Goal: Task Accomplishment & Management: Manage account settings

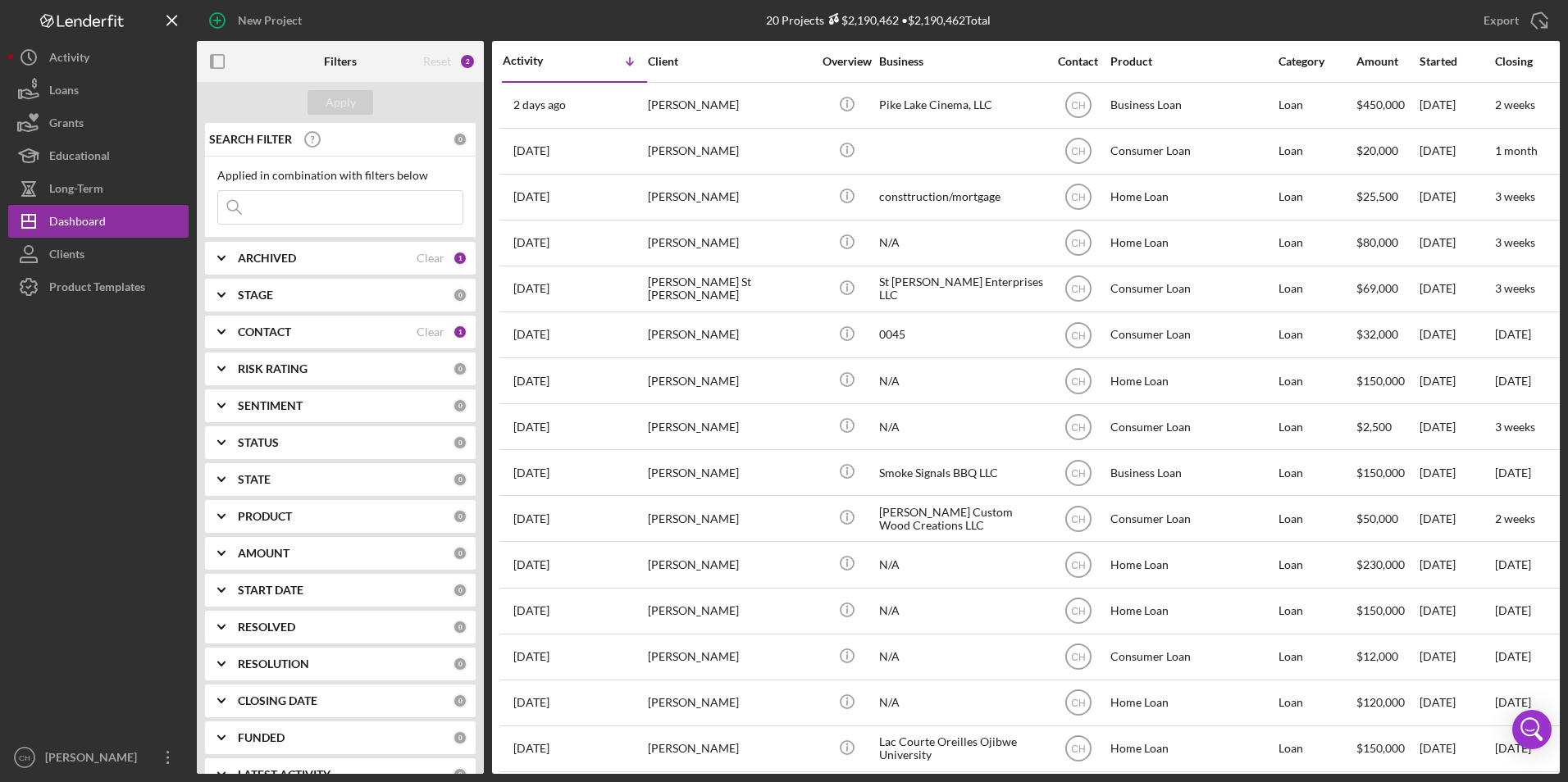
click at [255, 261] on b "ARCHIVED" at bounding box center [267, 258] width 58 height 14
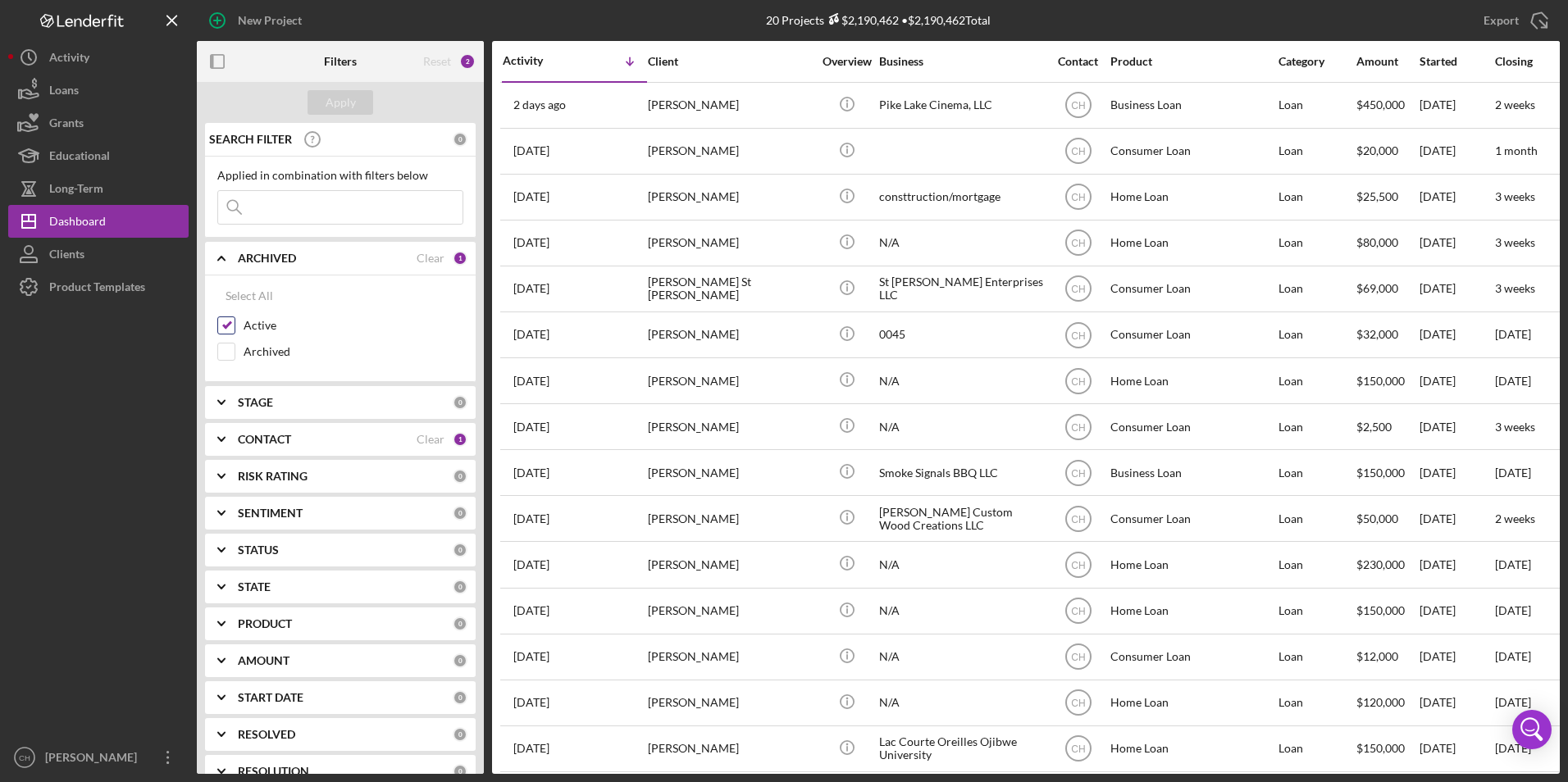
click at [232, 328] on input "Active" at bounding box center [226, 325] width 16 height 16
checkbox input "false"
click at [230, 347] on input "Archived" at bounding box center [226, 351] width 16 height 16
checkbox input "true"
click at [338, 102] on div "Apply" at bounding box center [340, 101] width 30 height 24
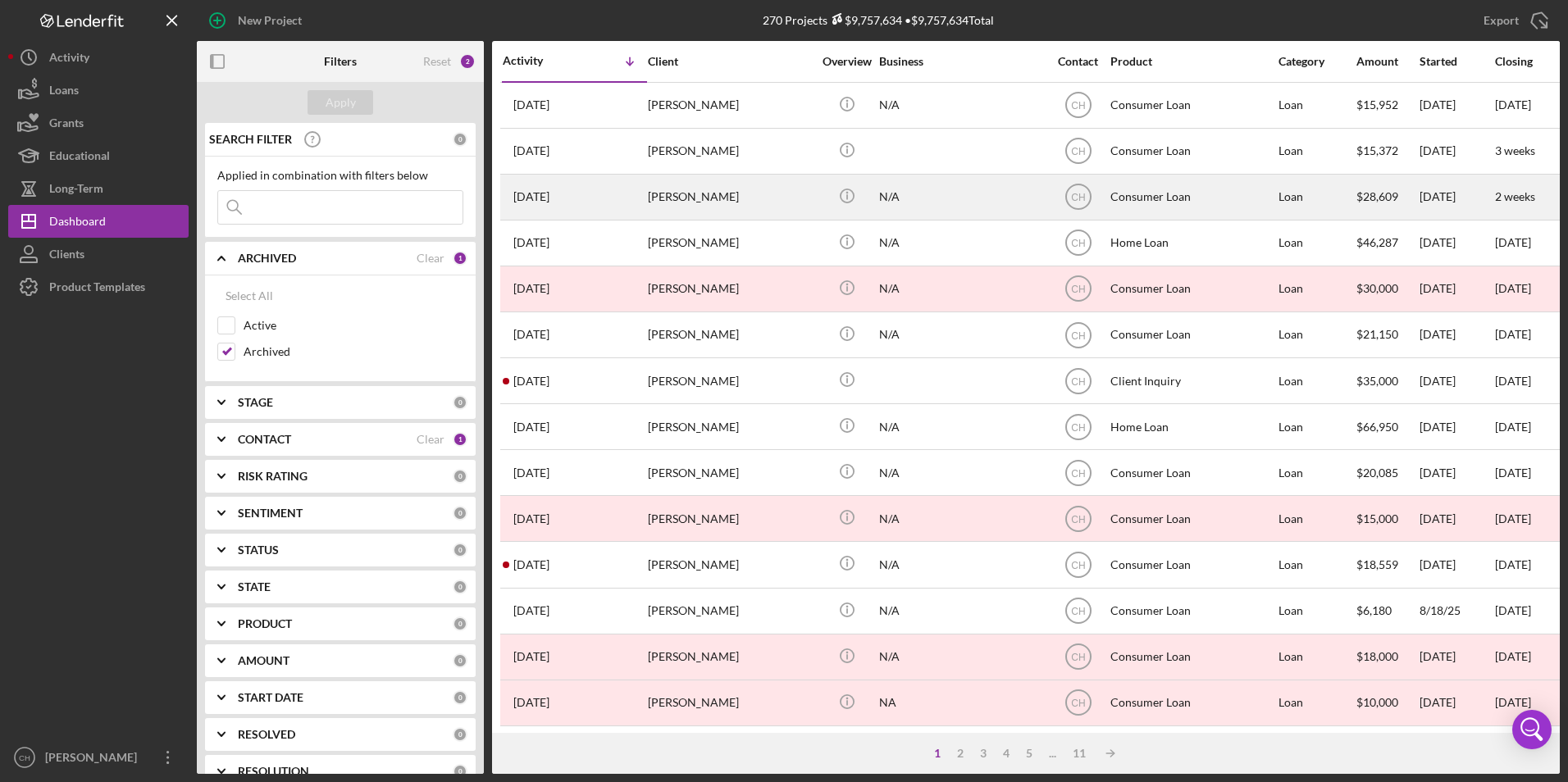
click at [700, 197] on div "[PERSON_NAME]" at bounding box center [730, 197] width 164 height 43
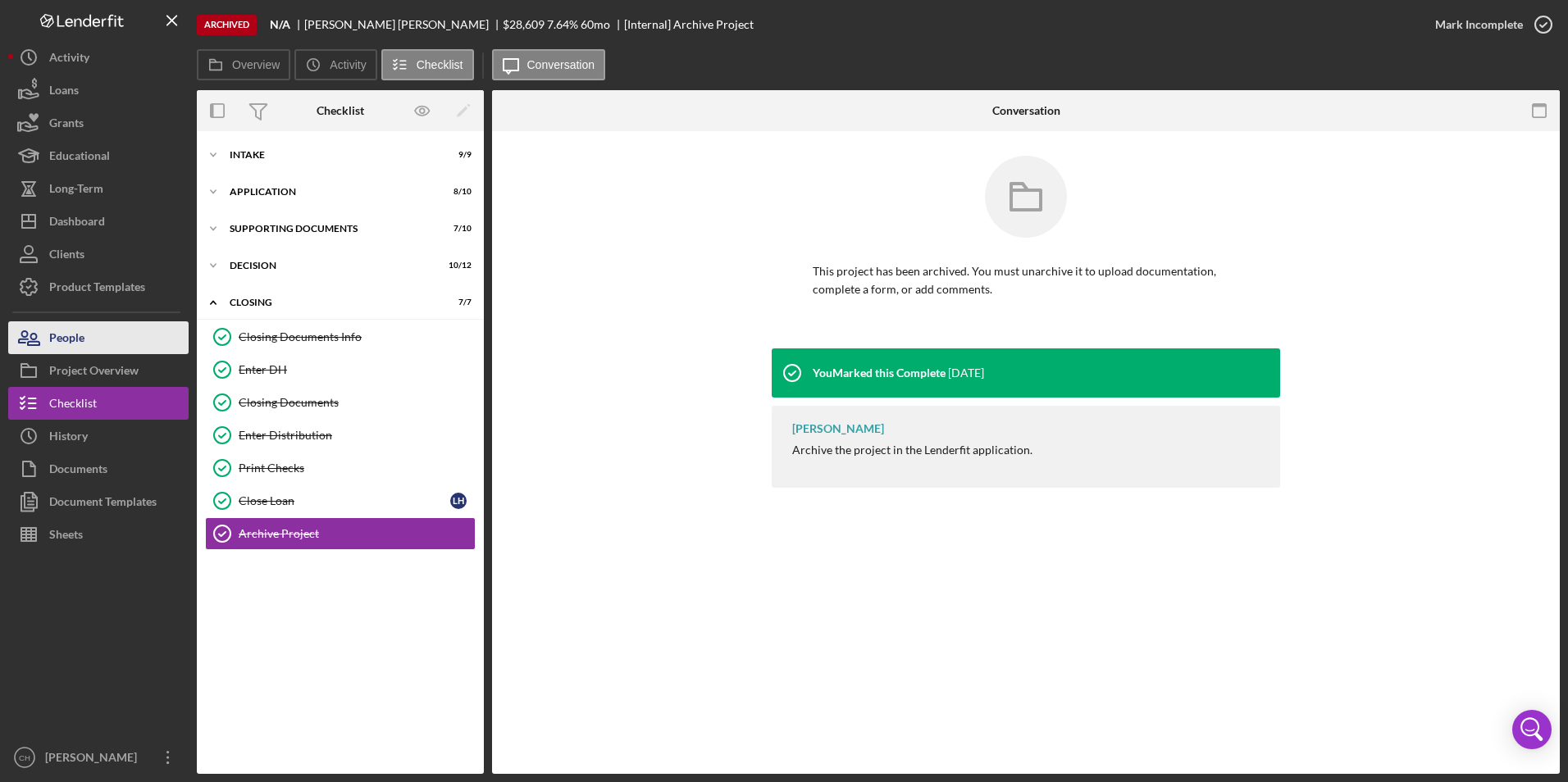
click at [105, 333] on button "People" at bounding box center [98, 338] width 181 height 33
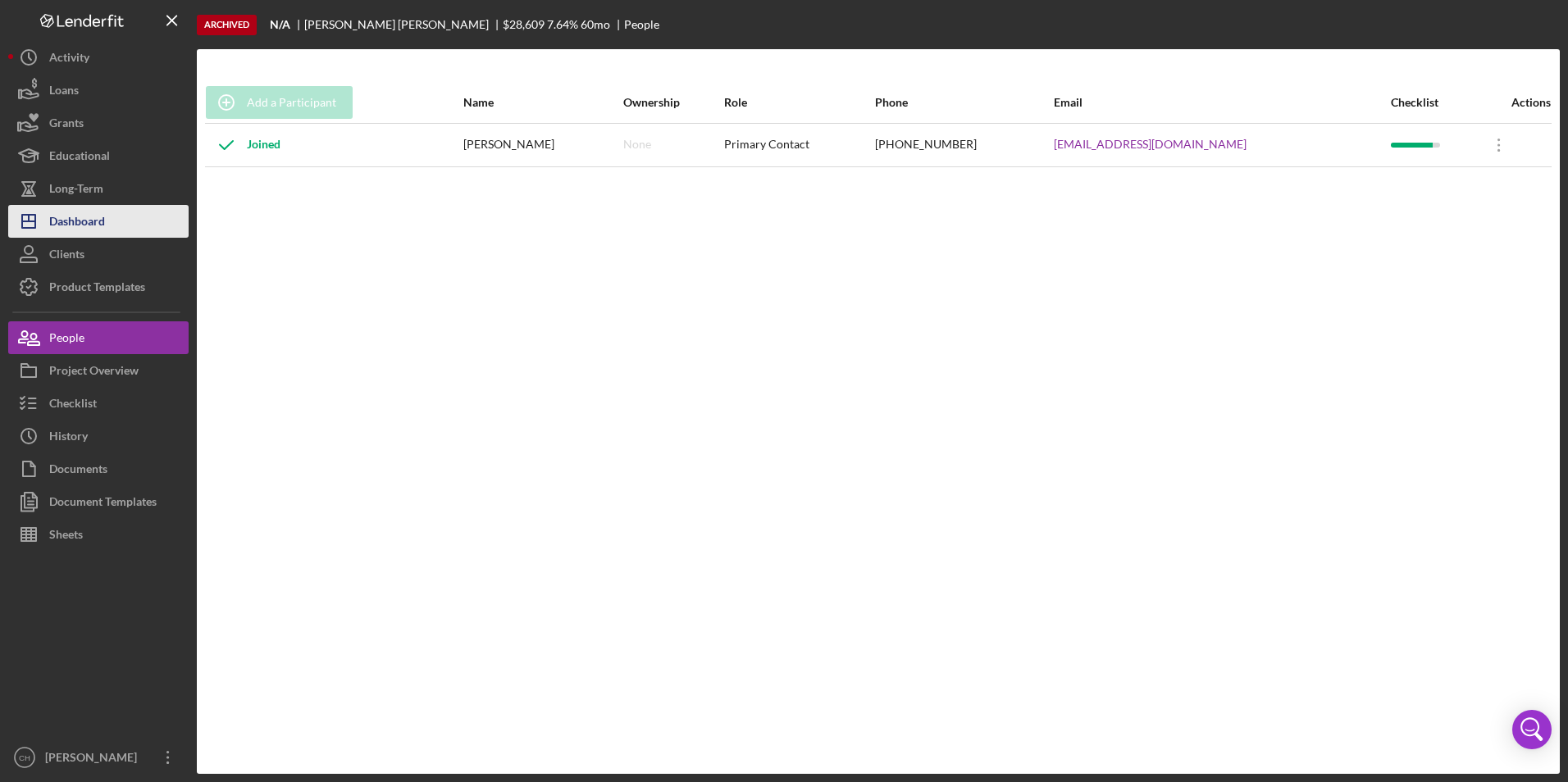
click at [95, 217] on div "Dashboard" at bounding box center [77, 223] width 56 height 37
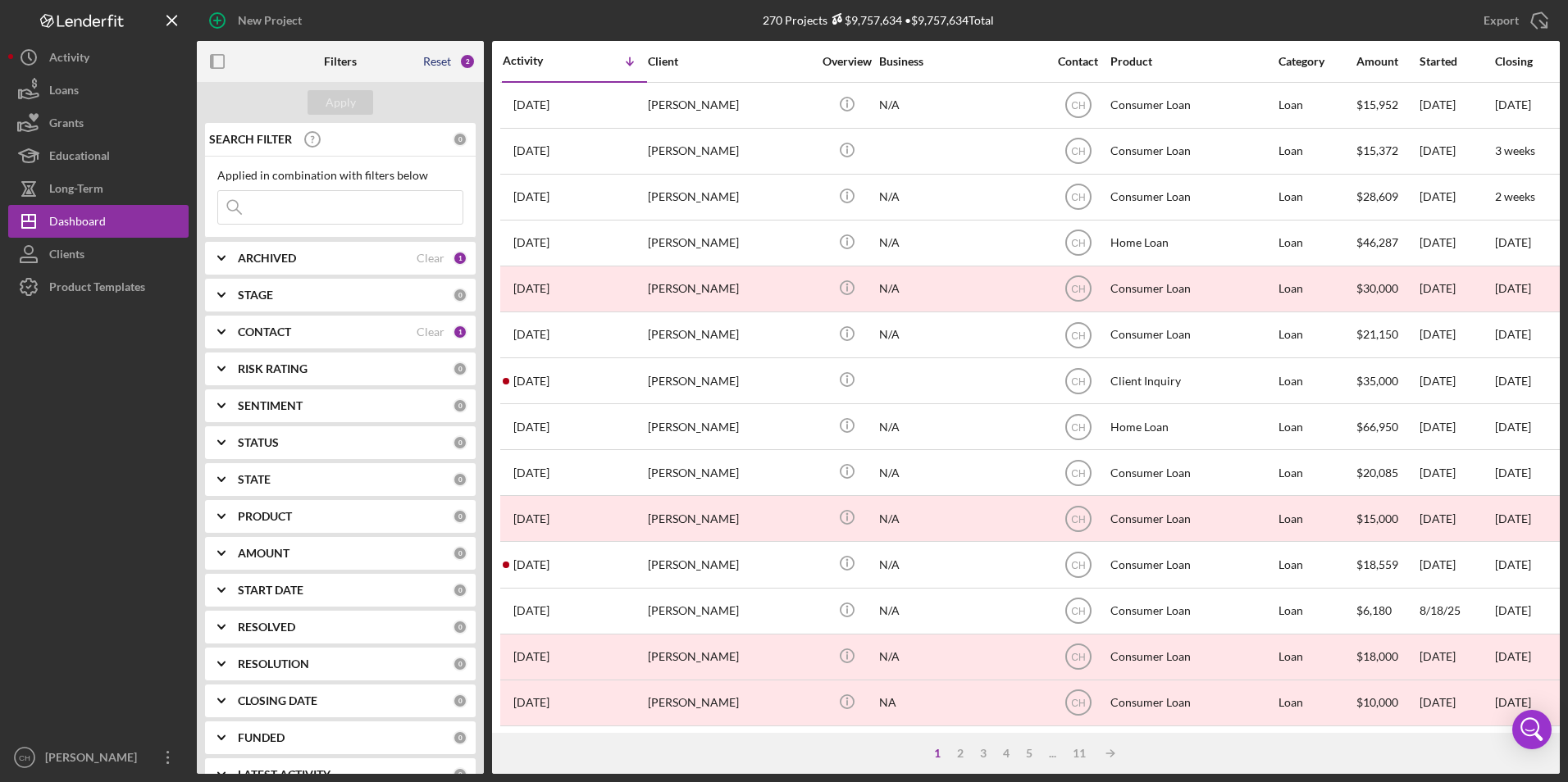
click at [430, 62] on div "Reset" at bounding box center [437, 62] width 28 height 14
click at [348, 104] on div "Apply" at bounding box center [340, 101] width 30 height 24
